Goal: Find specific page/section: Find specific page/section

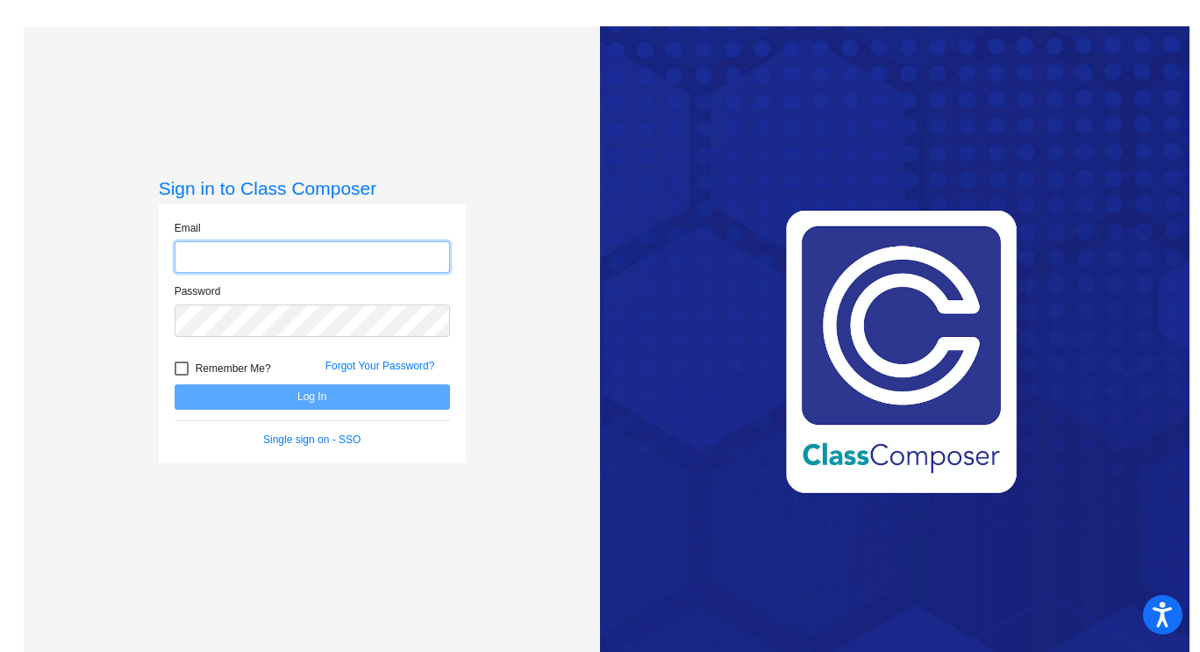
click at [266, 245] on input "email" at bounding box center [313, 257] width 276 height 32
type input "[EMAIL_ADDRESS][DOMAIN_NAME]"
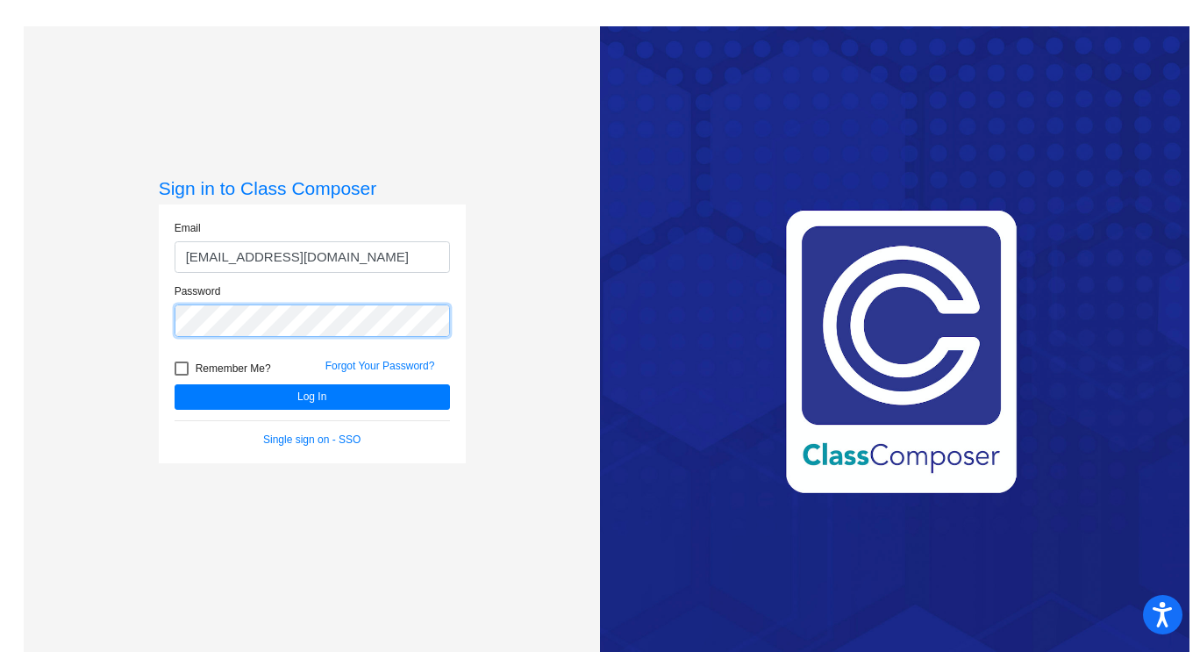
click at [175, 384] on button "Log In" at bounding box center [313, 396] width 276 height 25
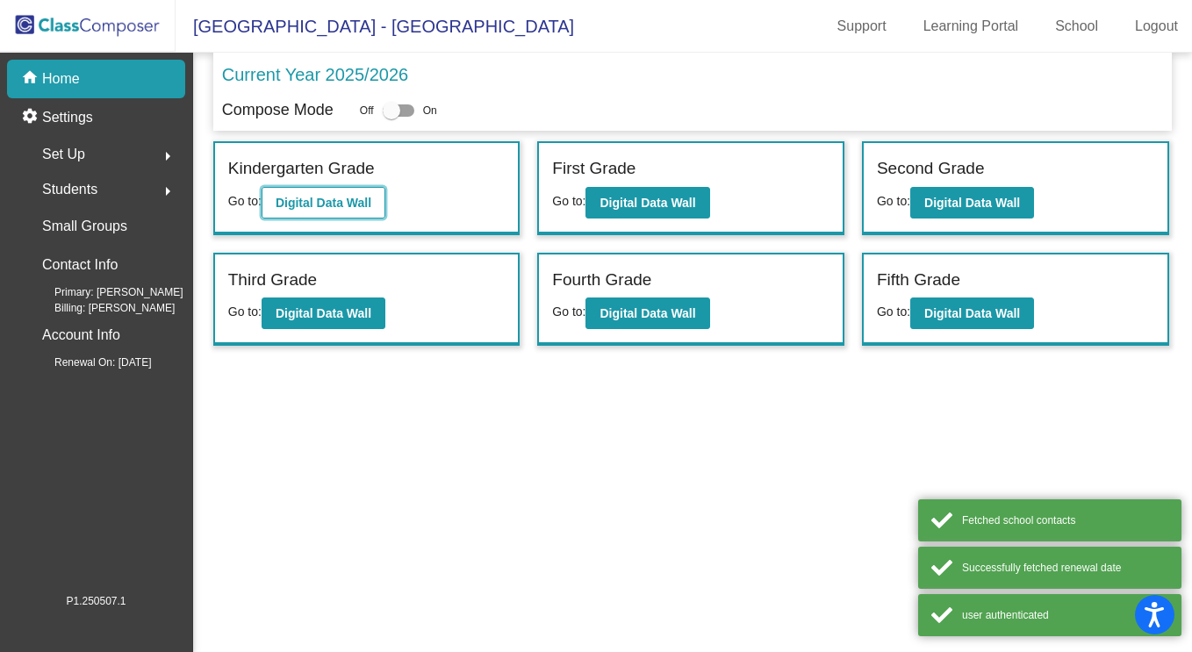
click at [329, 197] on b "Digital Data Wall" at bounding box center [324, 203] width 96 height 14
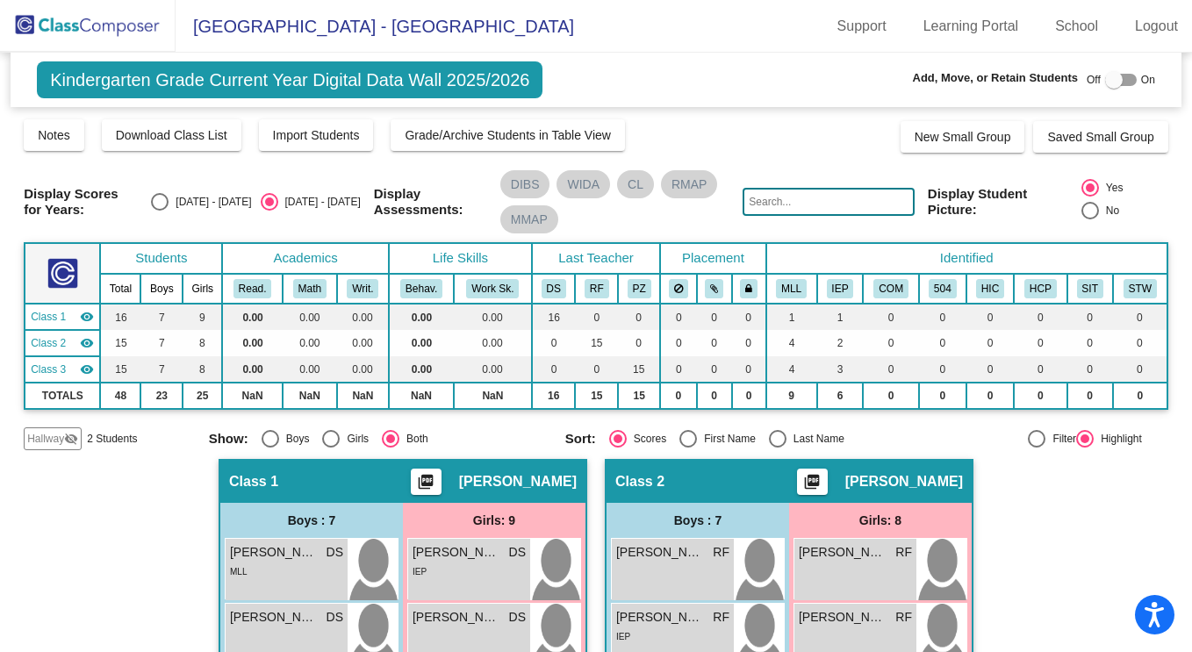
click at [62, 428] on div "Hallway visibility_off" at bounding box center [53, 438] width 58 height 23
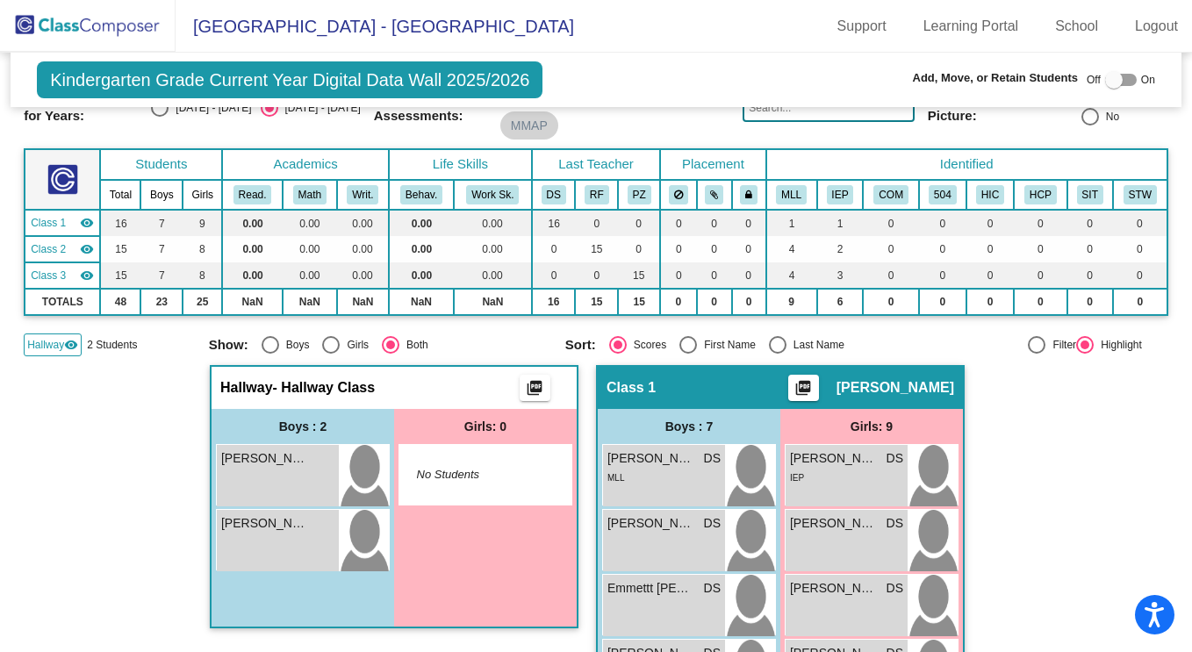
scroll to position [176, 0]
